Goal: Navigation & Orientation: Find specific page/section

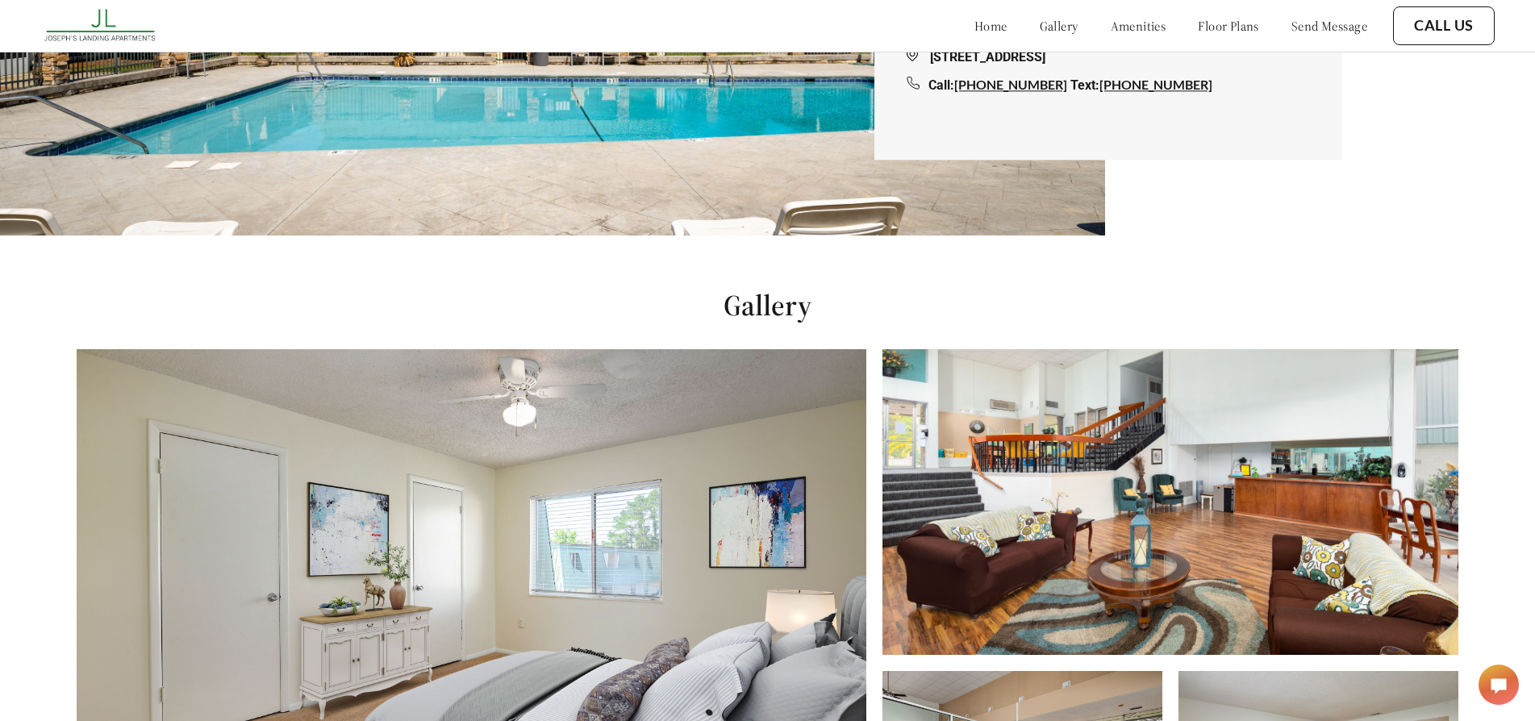
scroll to position [484, 0]
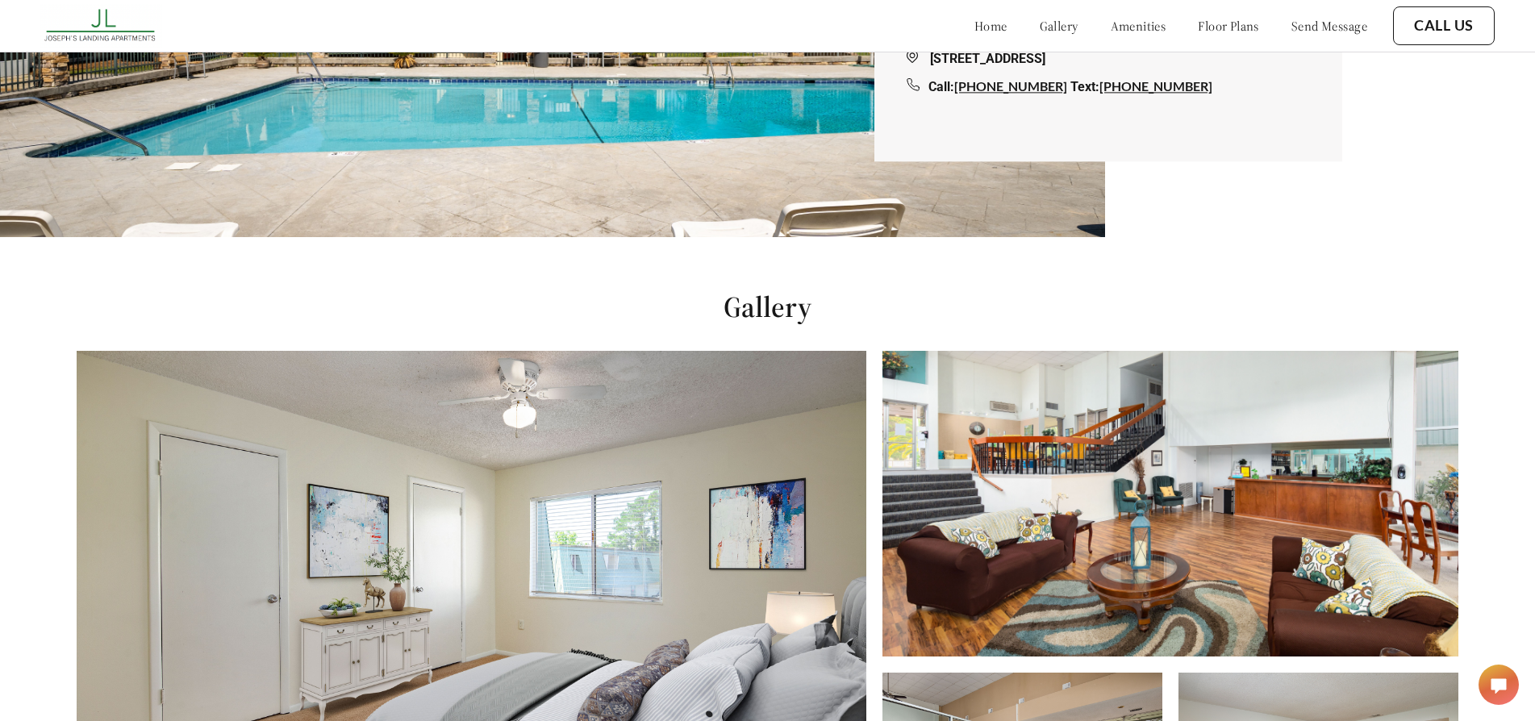
click at [1039, 16] on div "home gallery amenities floor plans send message" at bounding box center [1154, 26] width 425 height 44
click at [1039, 23] on link "gallery" at bounding box center [1058, 26] width 39 height 16
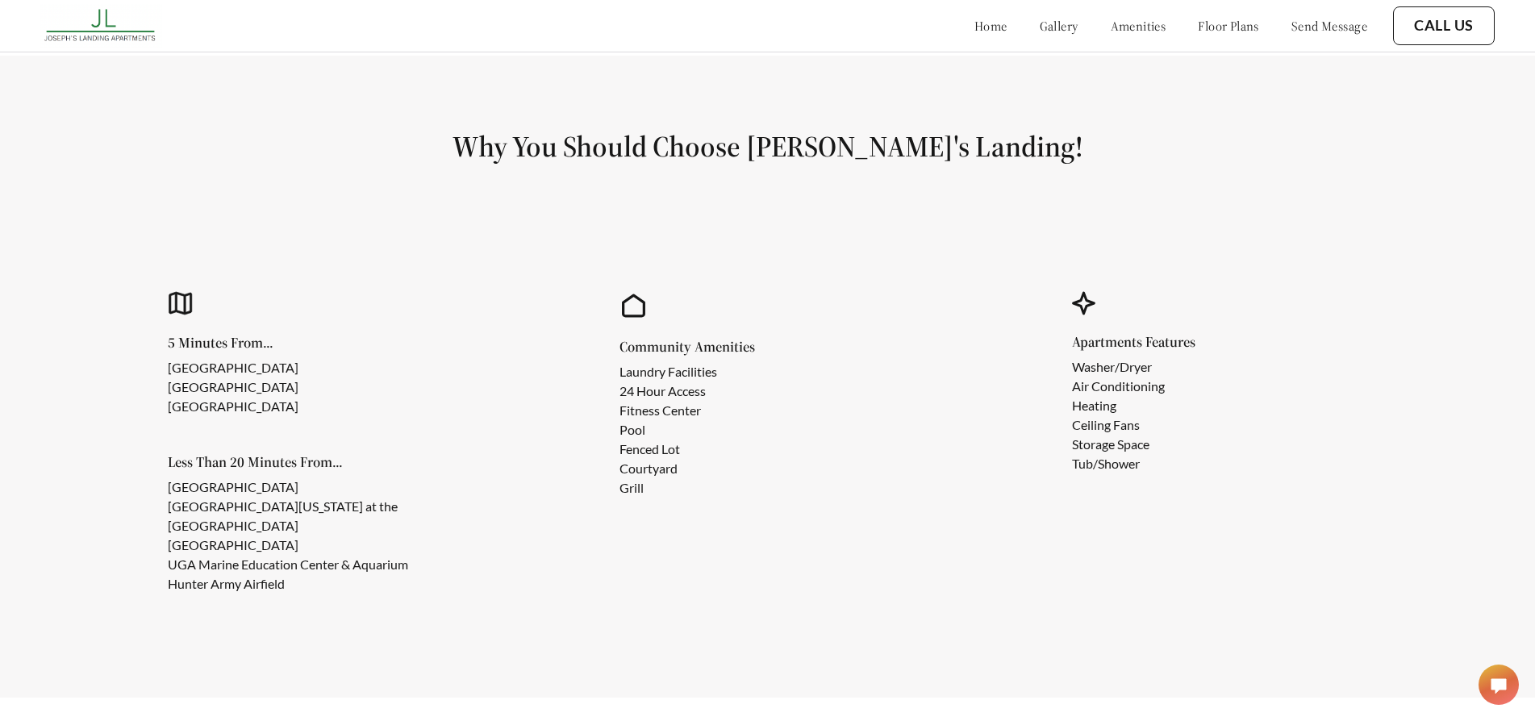
scroll to position [1380, 0]
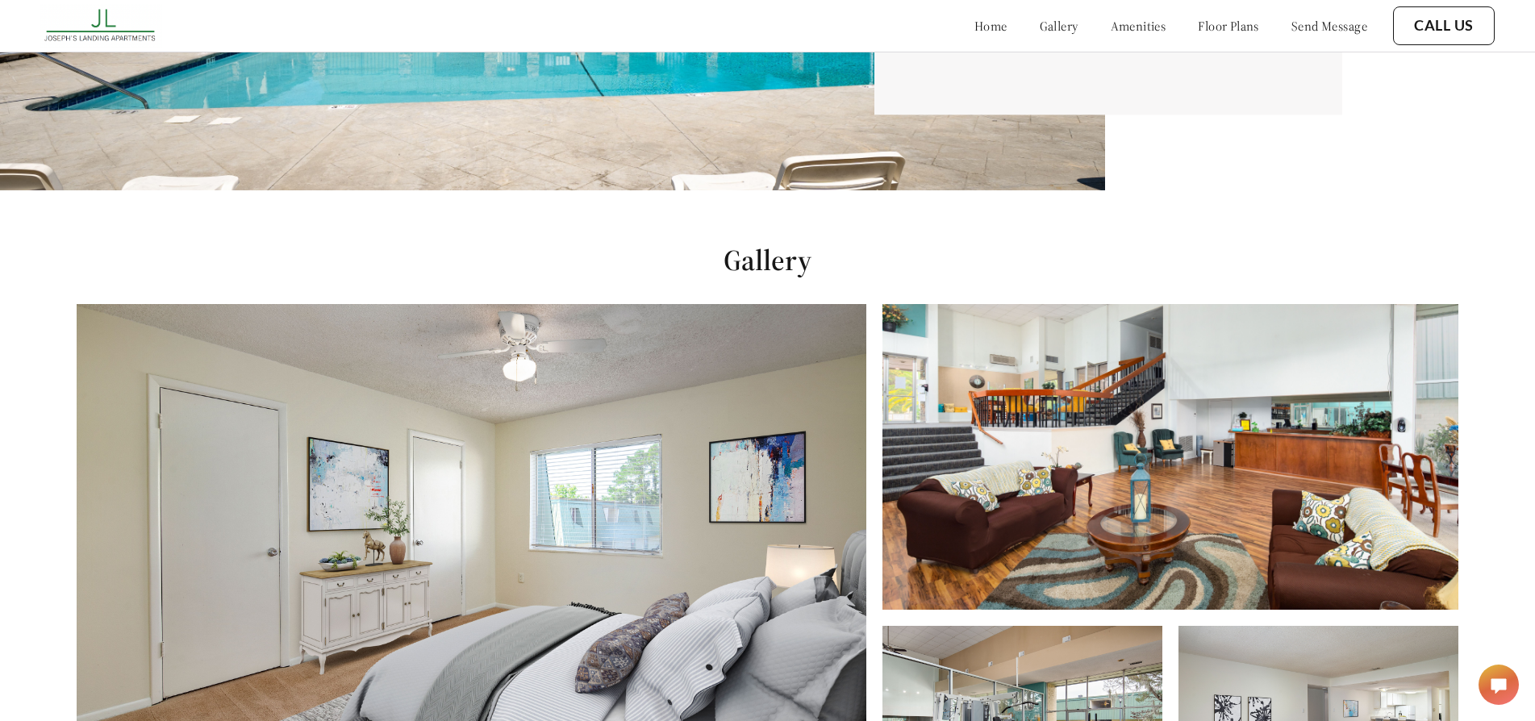
scroll to position [484, 0]
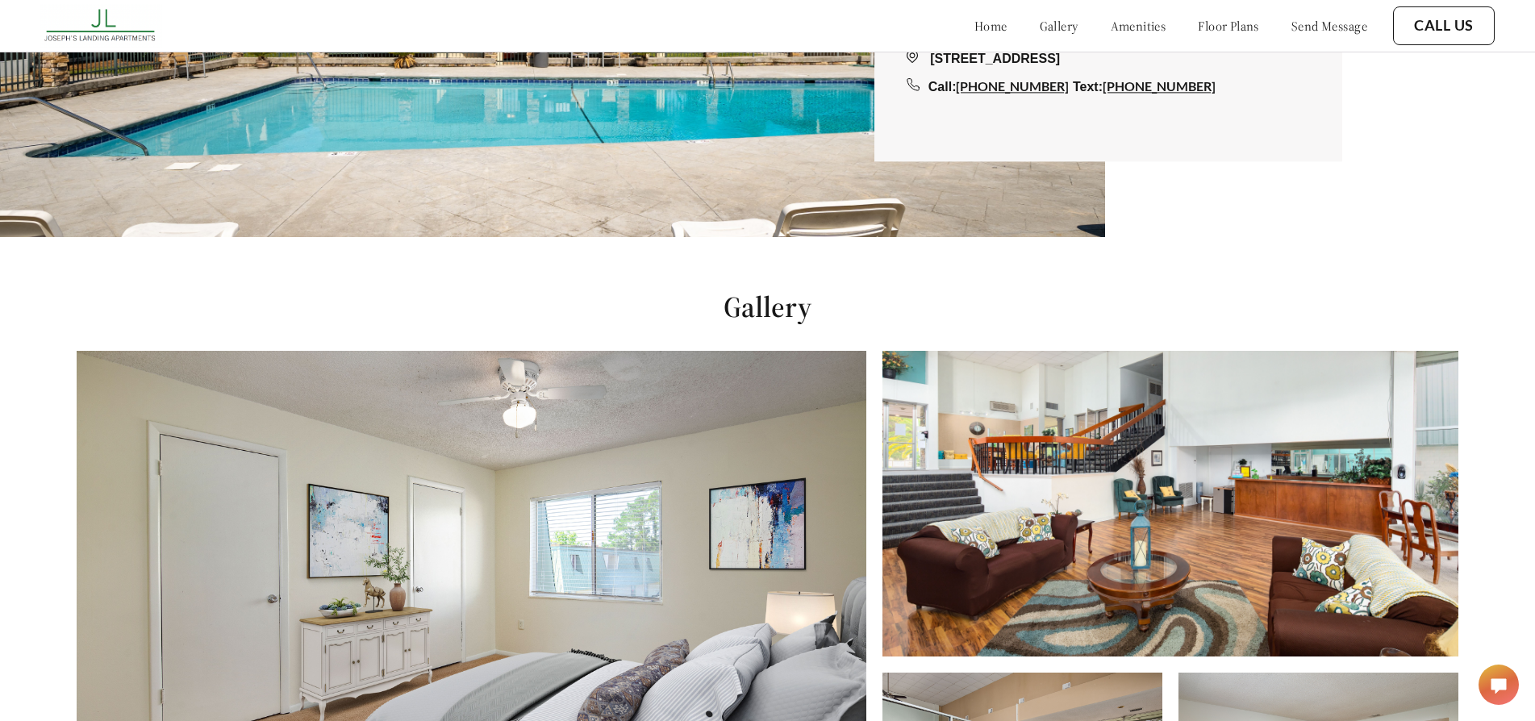
scroll to position [484, 0]
